Goal: Transaction & Acquisition: Purchase product/service

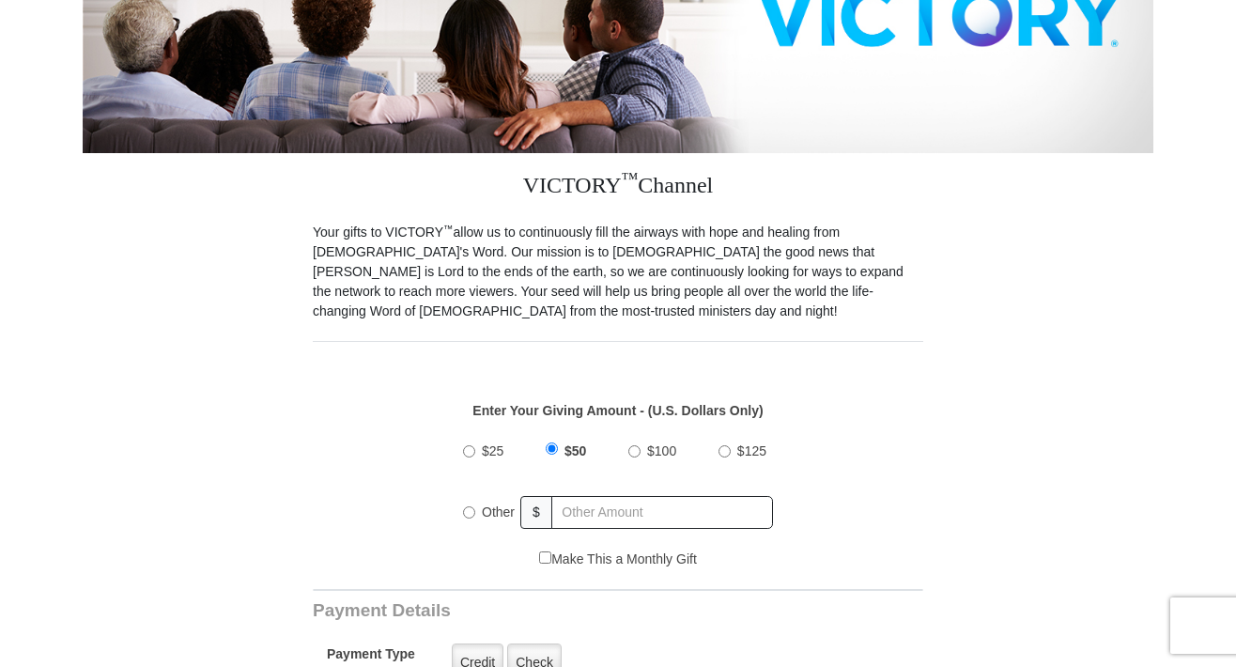
scroll to position [376, 0]
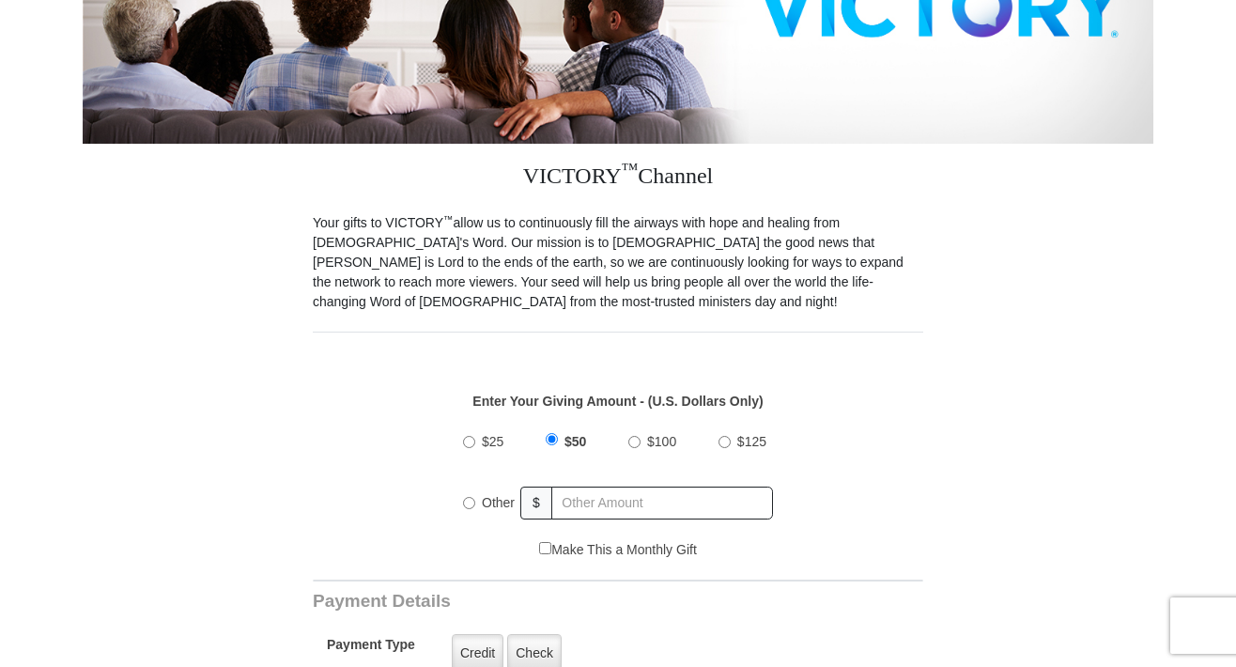
click at [634, 436] on input "$100" at bounding box center [634, 442] width 12 height 12
radio input "true"
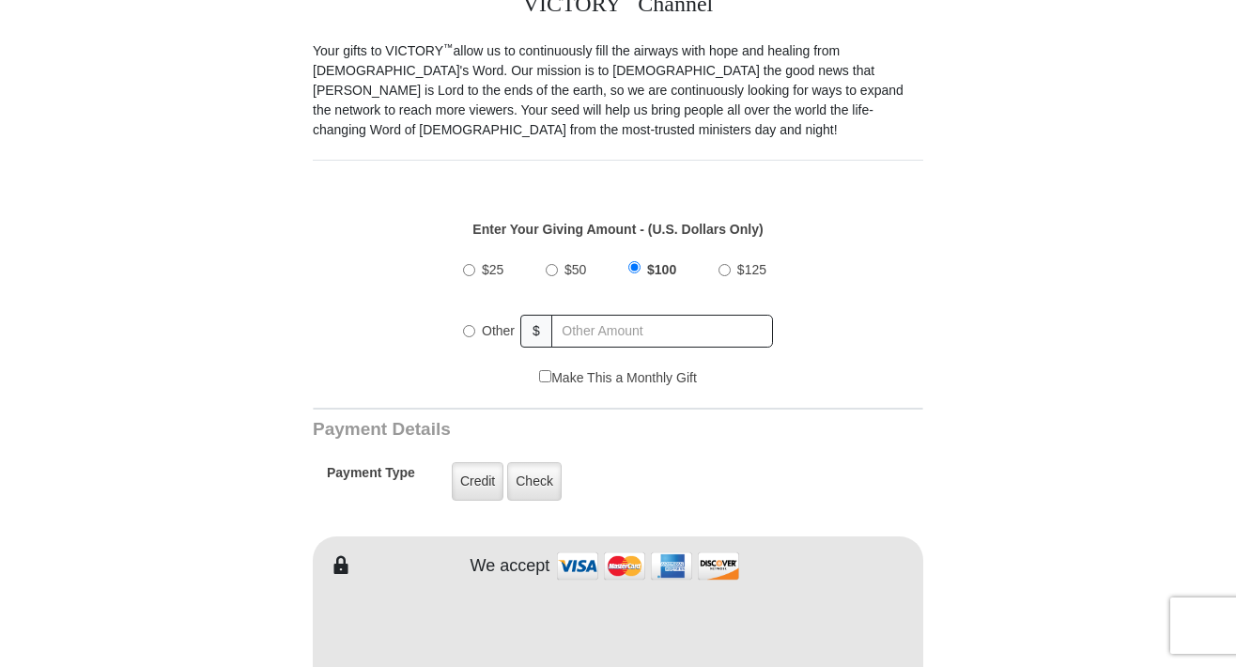
scroll to position [563, 0]
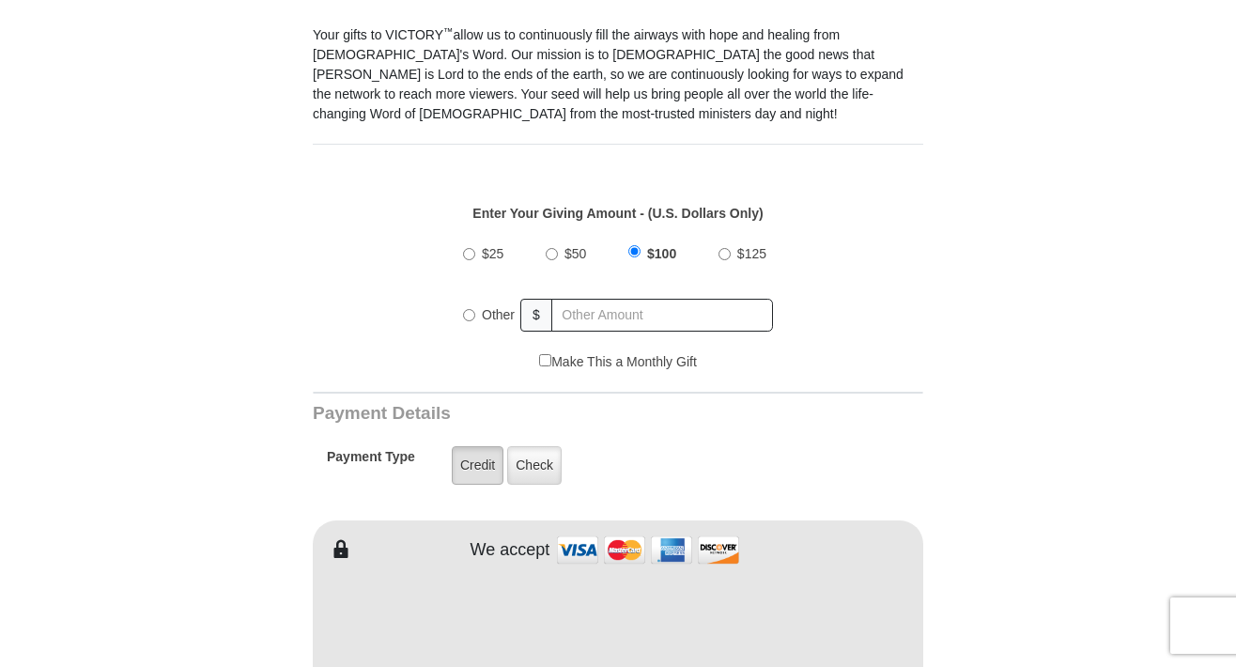
click at [481, 446] on label "Credit" at bounding box center [478, 465] width 52 height 38
click at [0, 0] on input "Credit" at bounding box center [0, 0] width 0 height 0
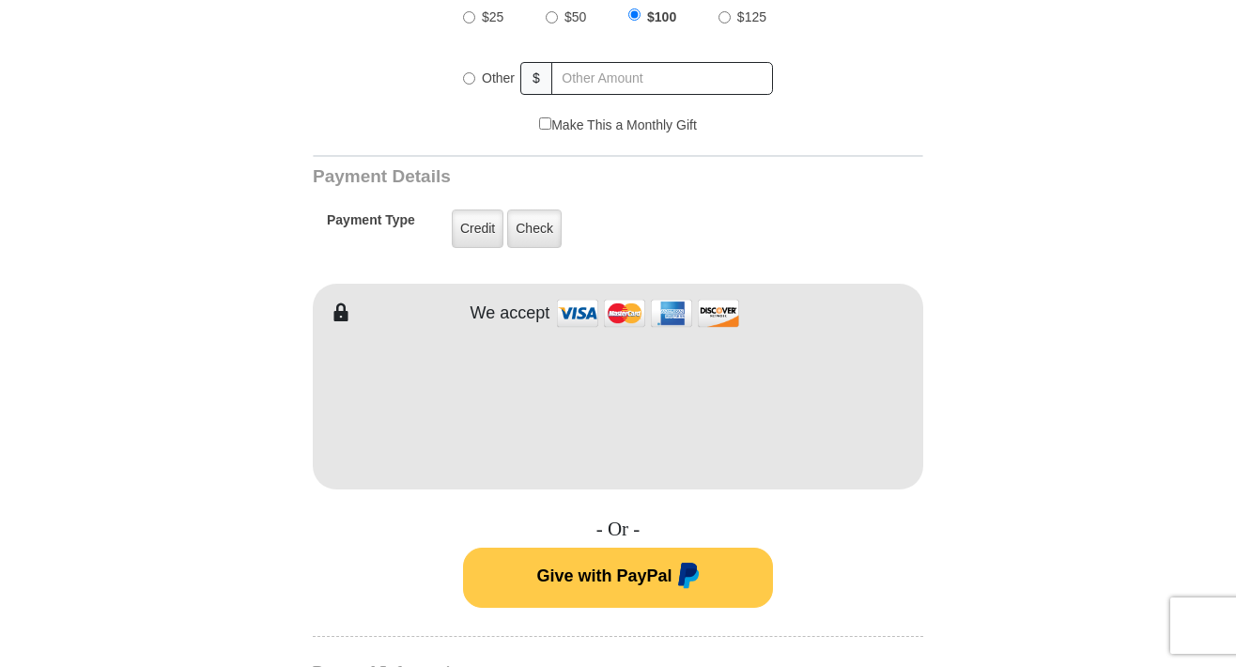
scroll to position [845, 0]
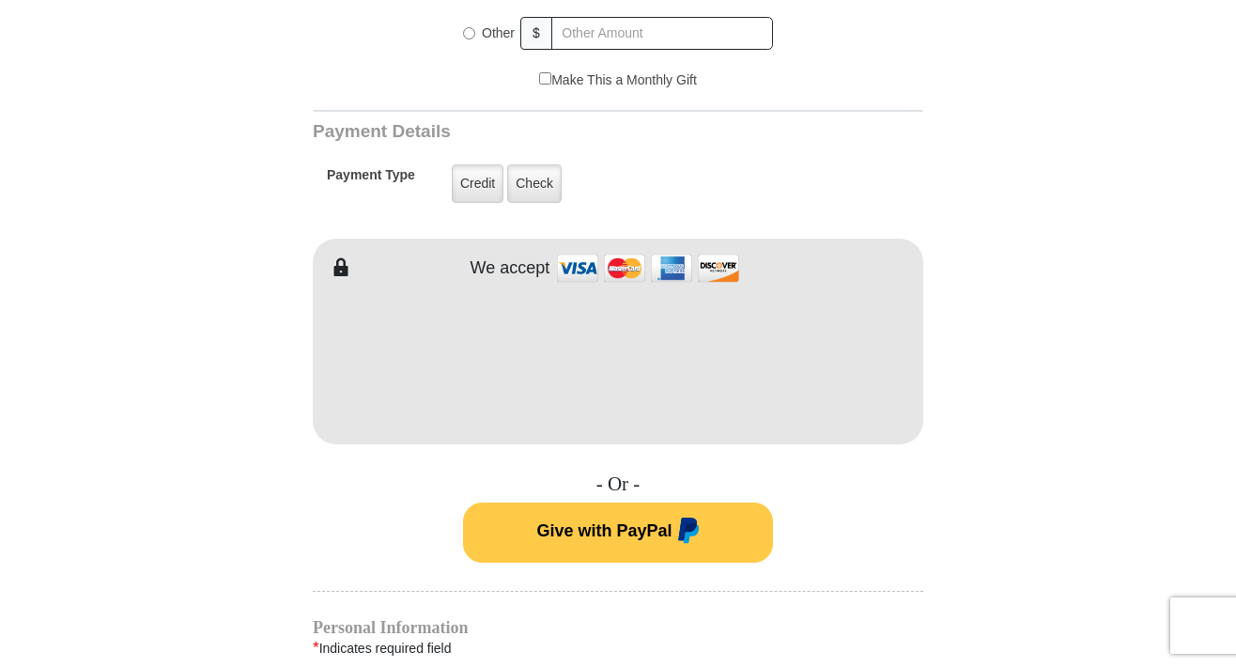
click at [525, 508] on button "Give with PayPal" at bounding box center [618, 532] width 310 height 60
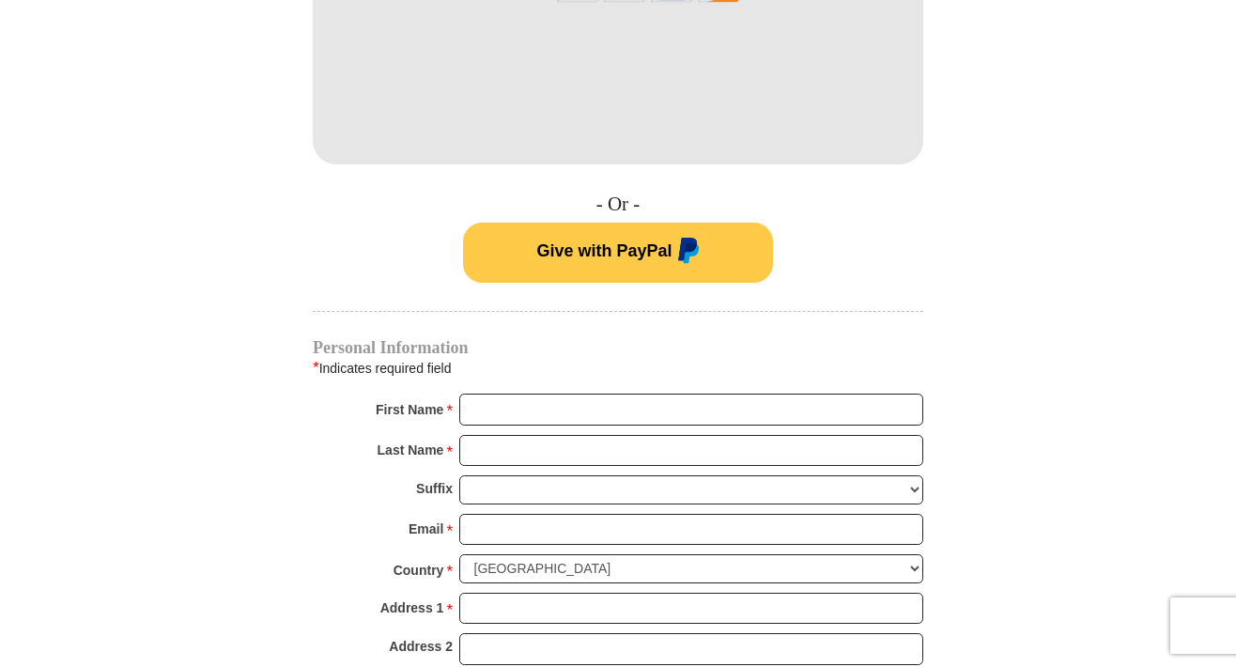
scroll to position [1127, 0]
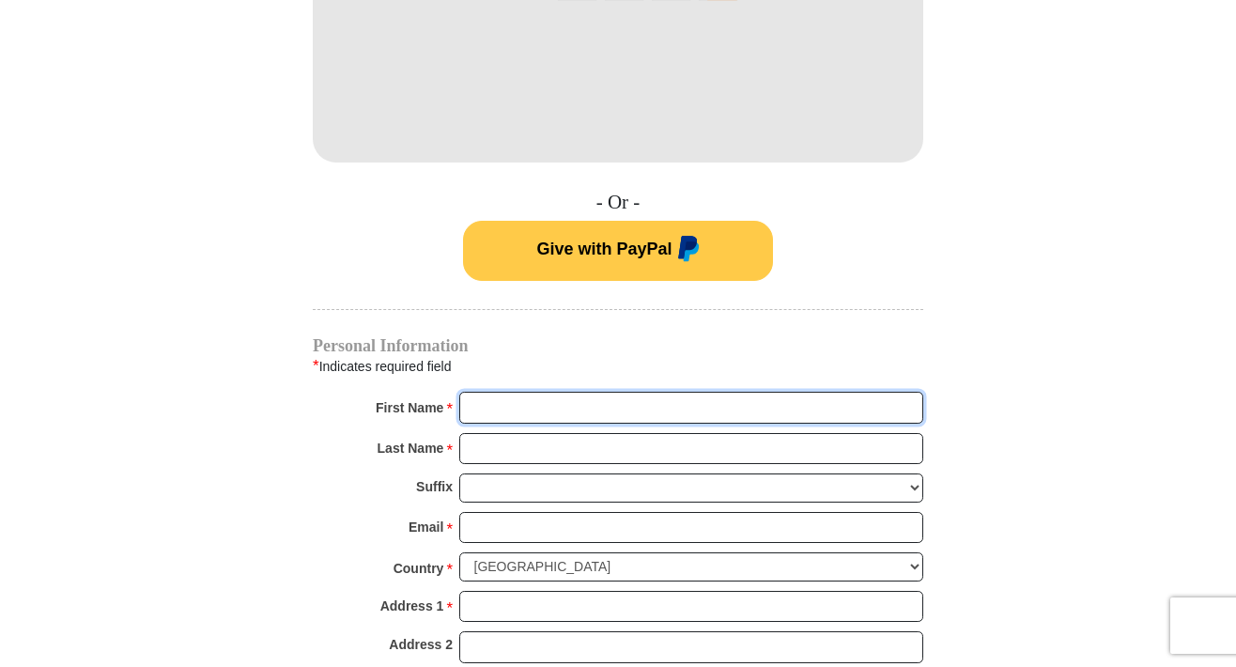
click at [804, 392] on input "First Name *" at bounding box center [691, 408] width 464 height 32
type input "Carol"
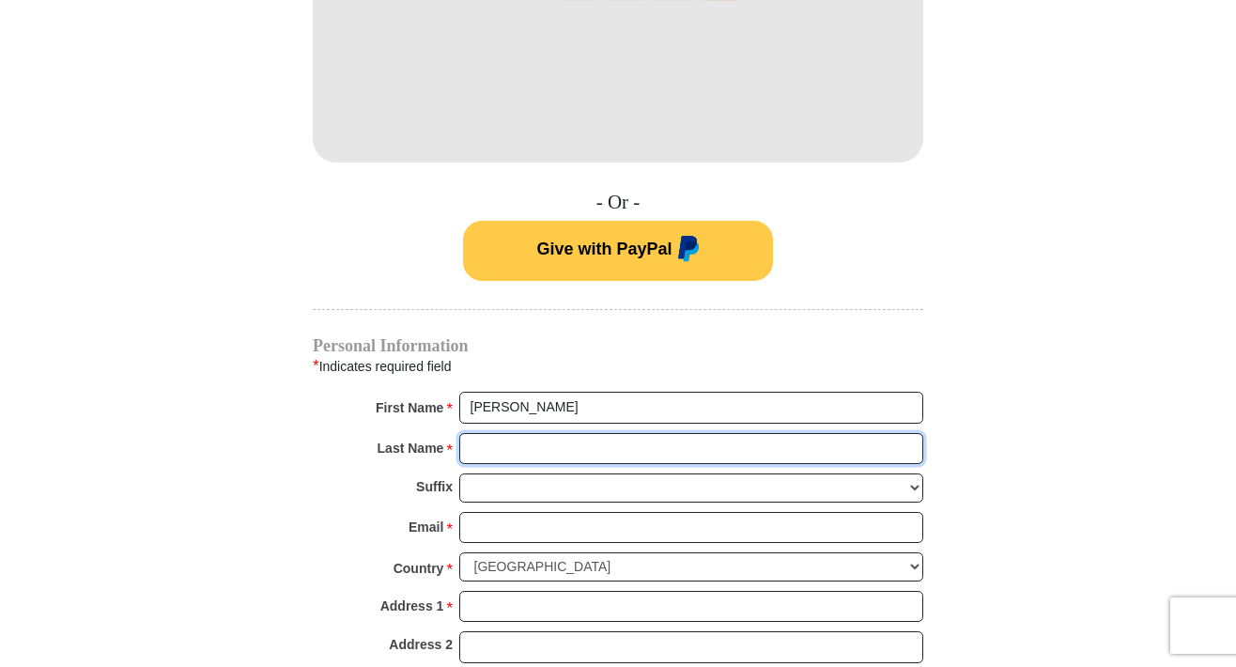
type input "Ostrowski"
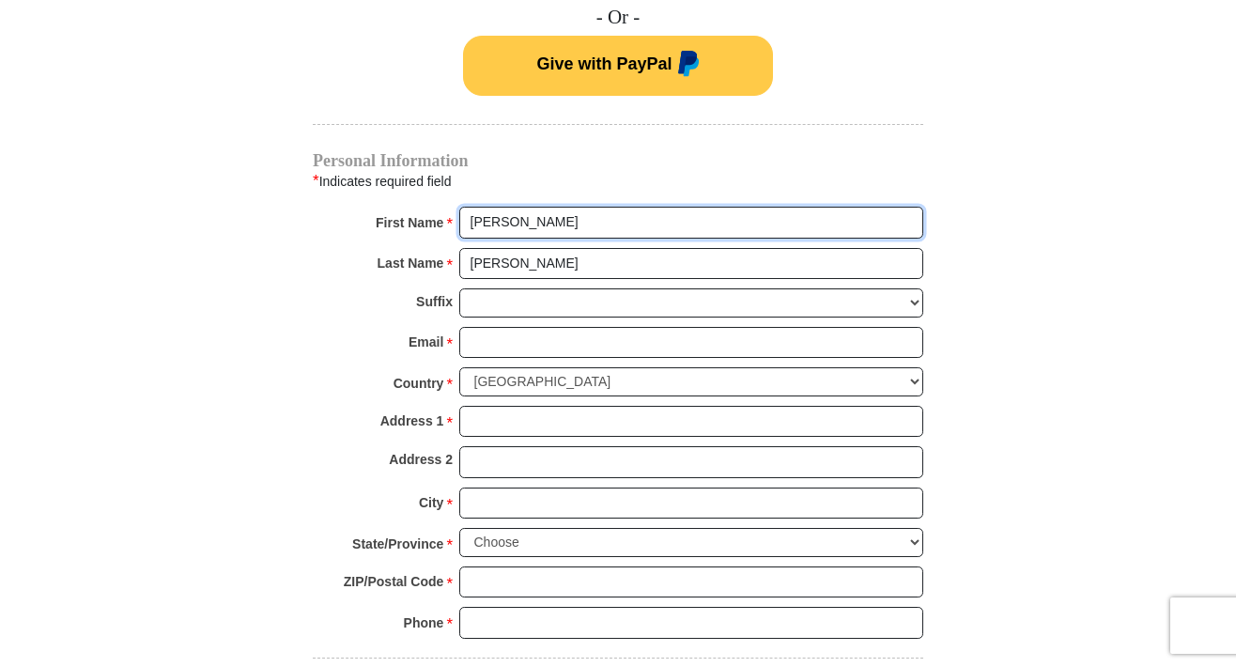
scroll to position [1314, 0]
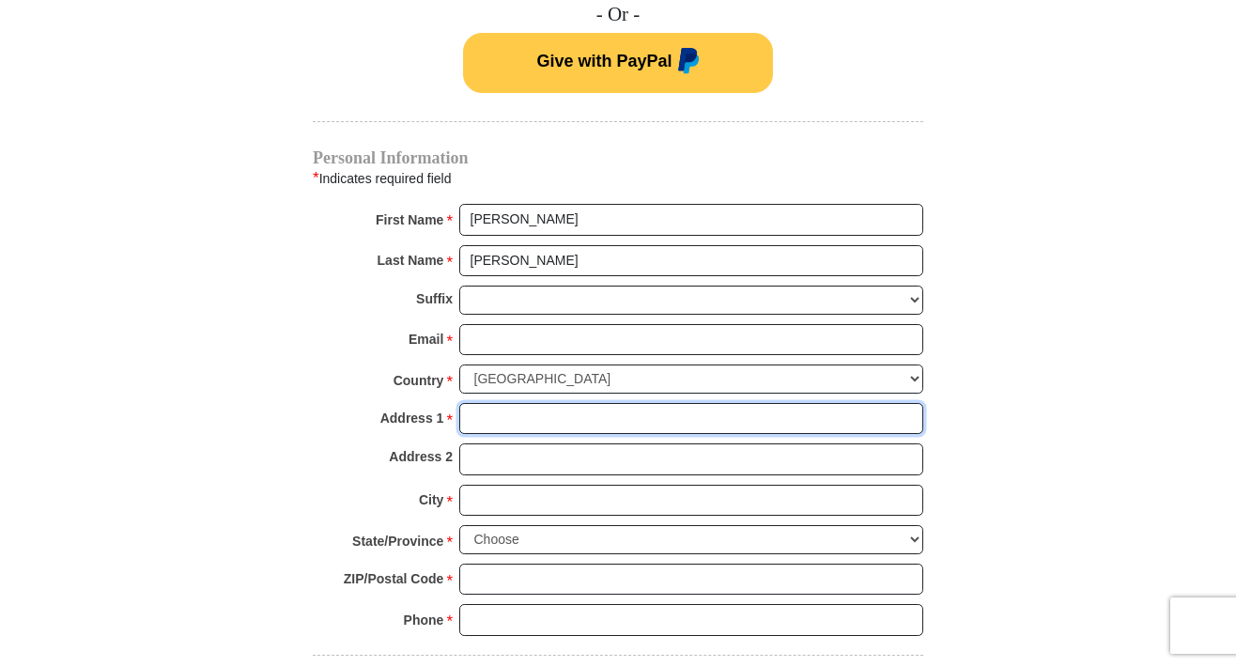
click at [860, 403] on input "Address 1 *" at bounding box center [691, 419] width 464 height 32
type input "3016 Plantation Way"
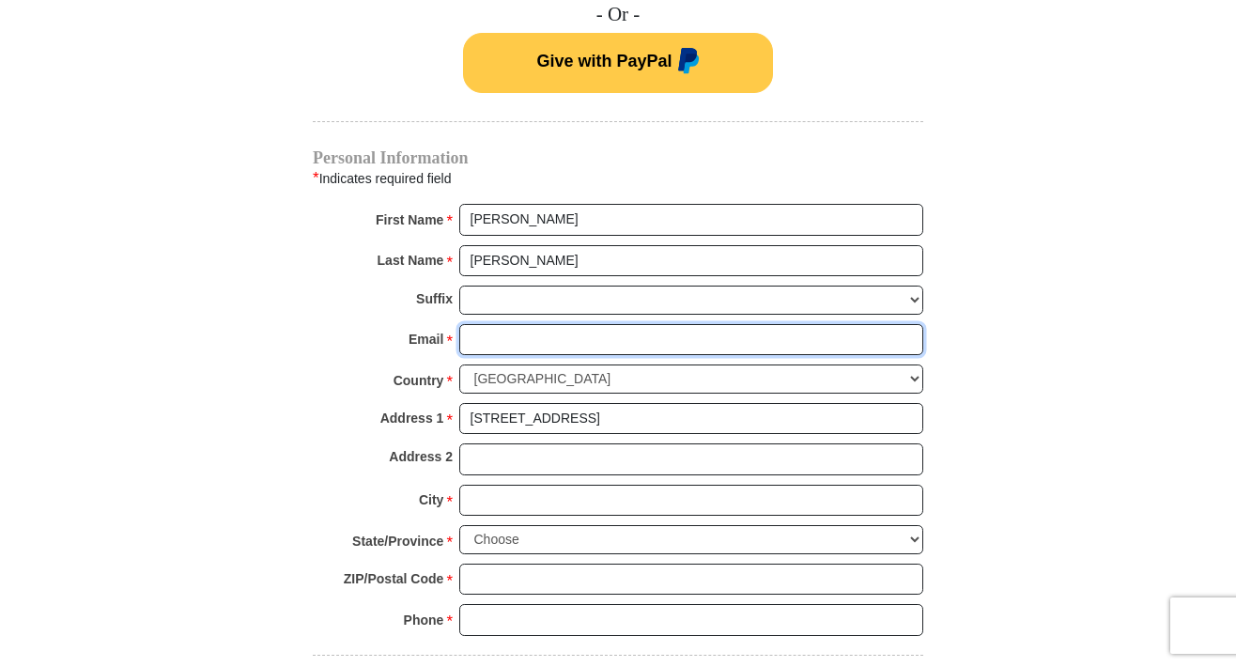
type input "Ephes320@rjoceo.com"
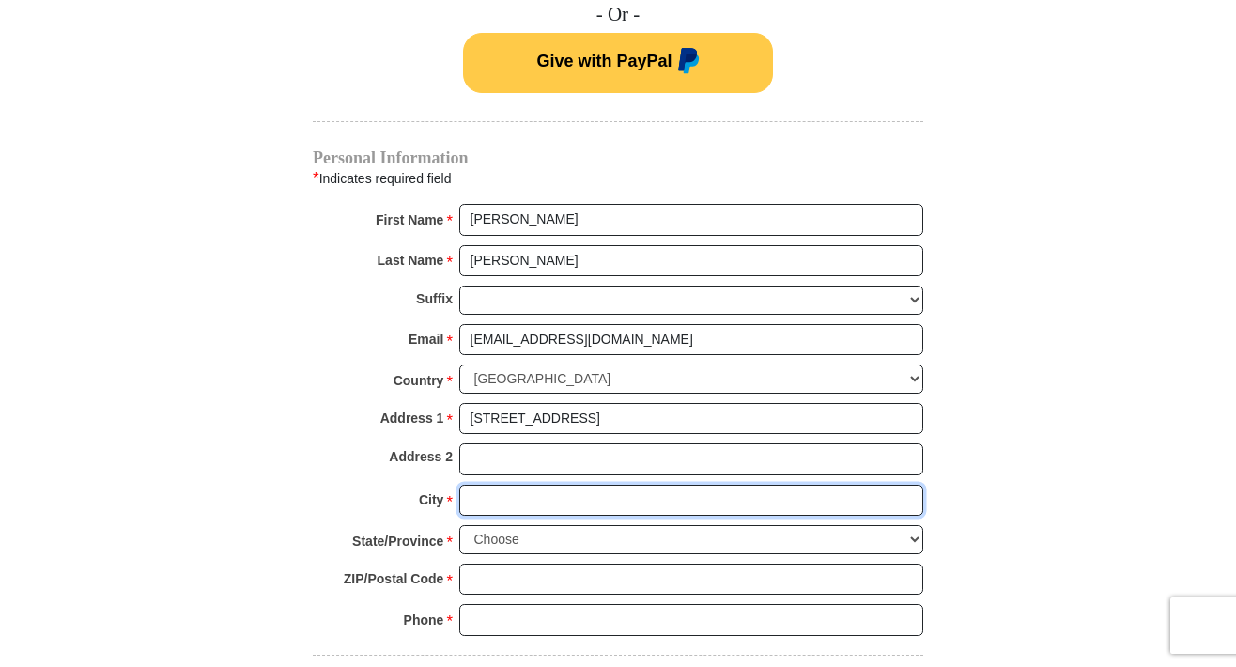
type input "WINTER HAVEN"
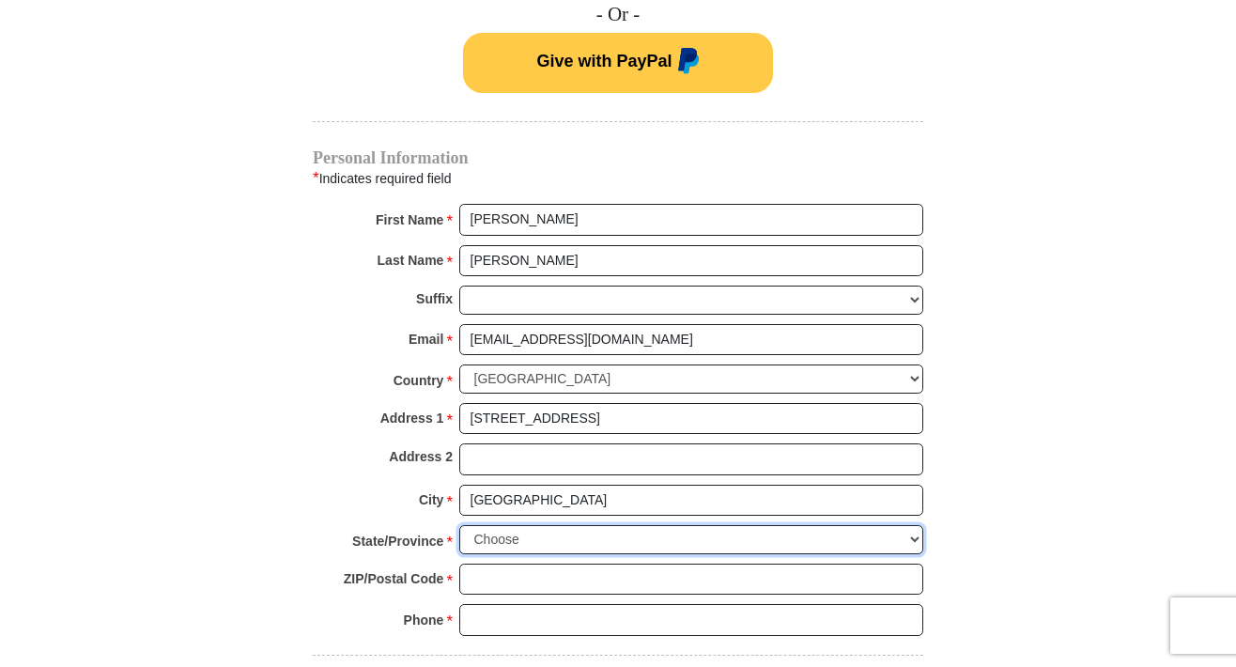
select select "FL"
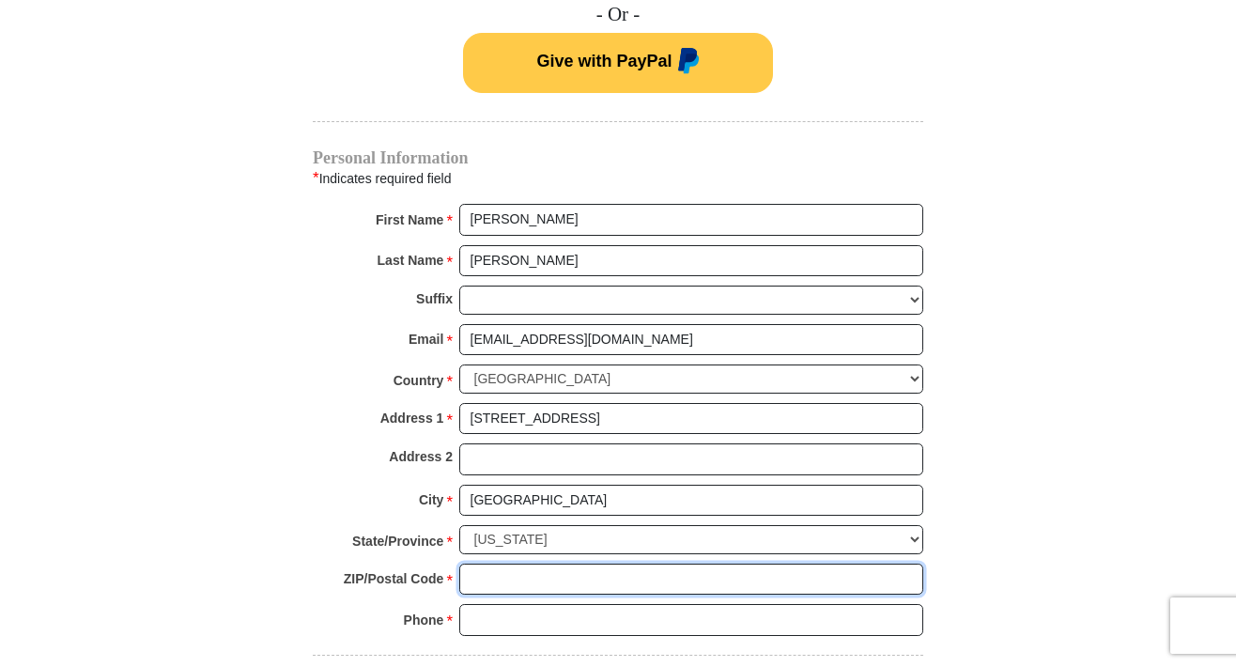
type input "33884"
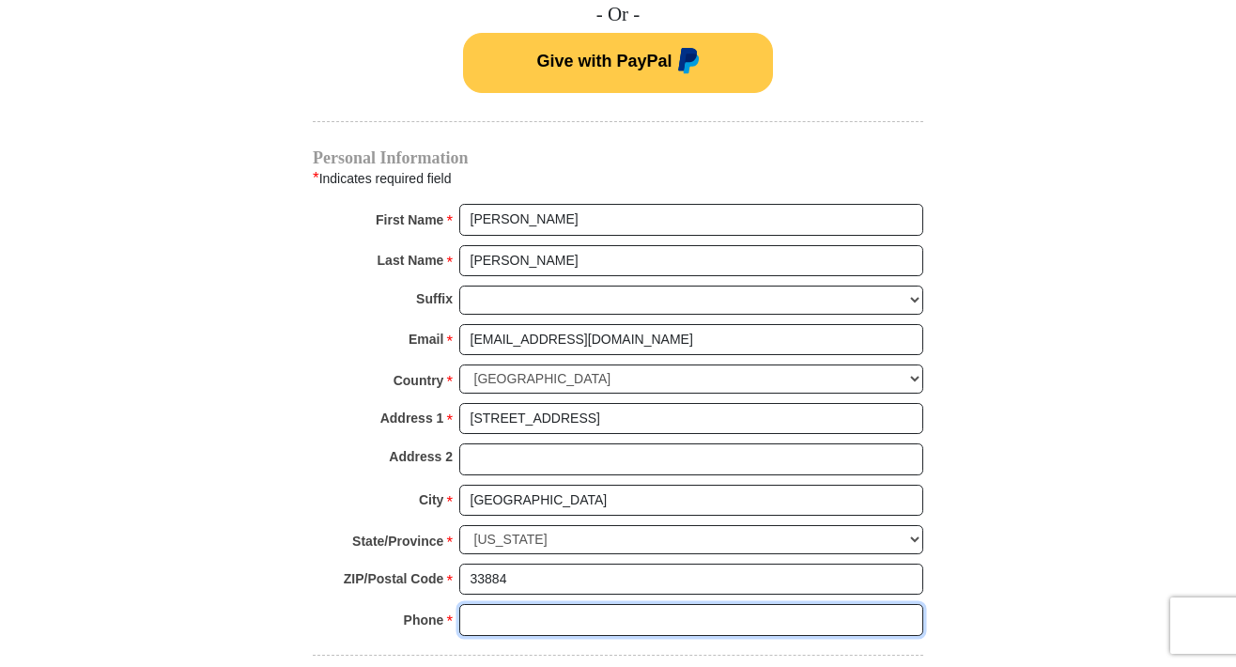
type input "9517195047"
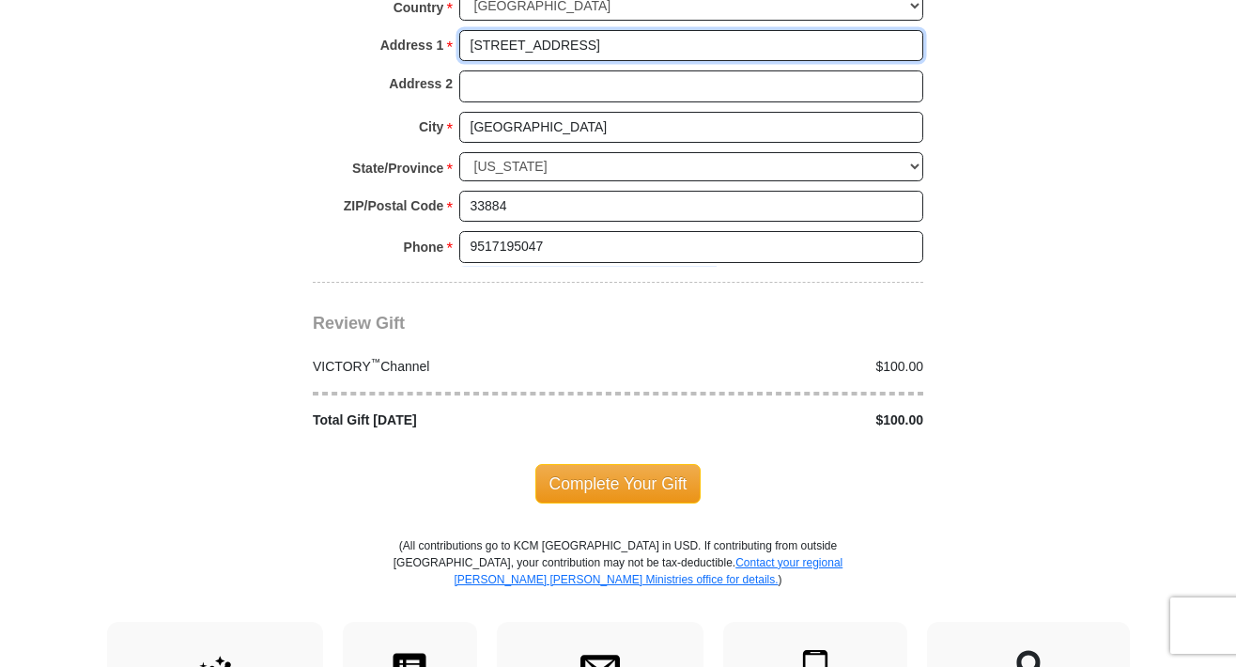
scroll to position [1690, 0]
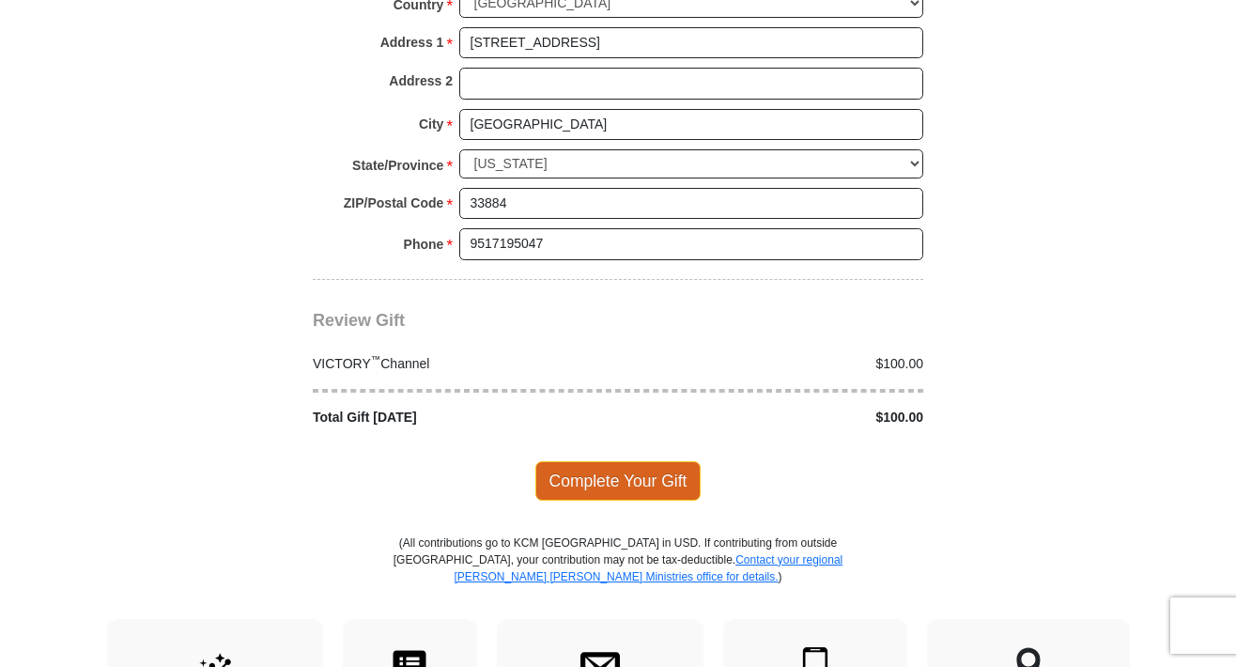
click at [632, 461] on span "Complete Your Gift" at bounding box center [618, 480] width 166 height 39
